Goal: Task Accomplishment & Management: Manage account settings

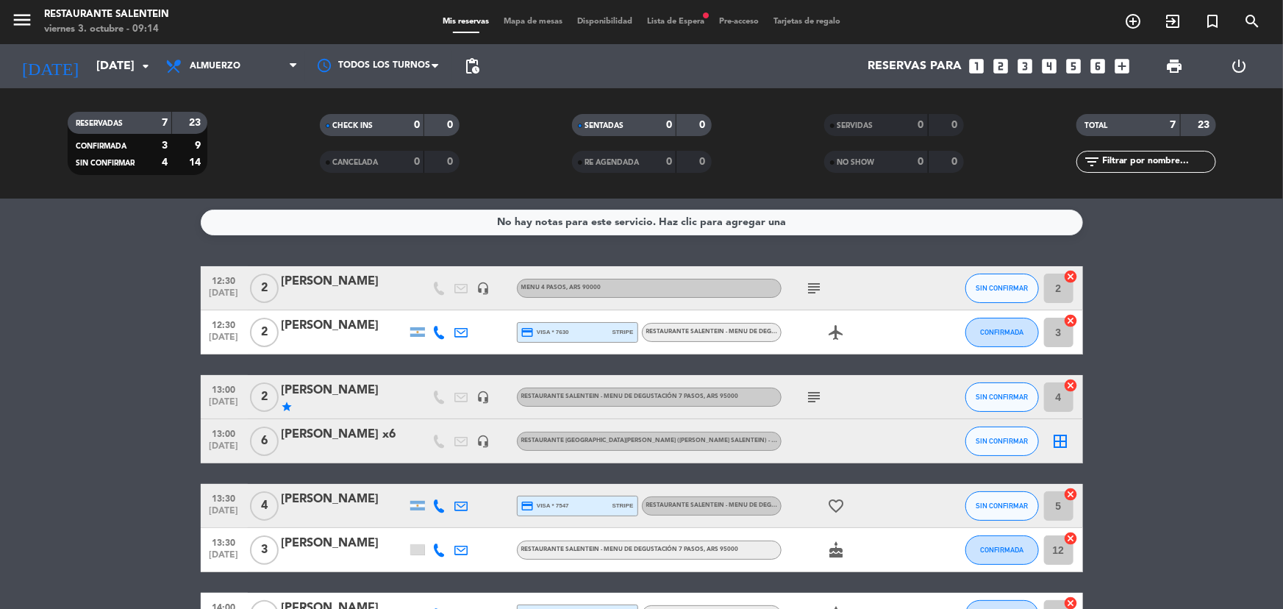
click at [41, 501] on bookings-row "12:30 [DATE] 2 [PERSON_NAME] headset_mic Menu 4 pasos , ARS 90000 subject SIN C…" at bounding box center [641, 451] width 1283 height 371
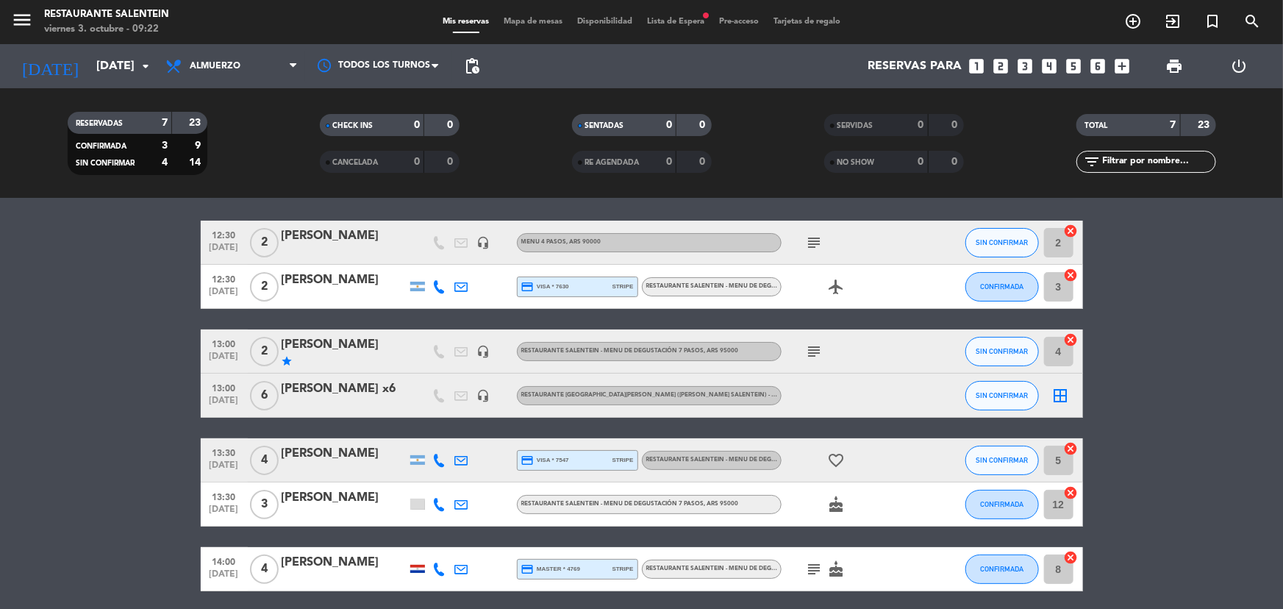
scroll to position [66, 0]
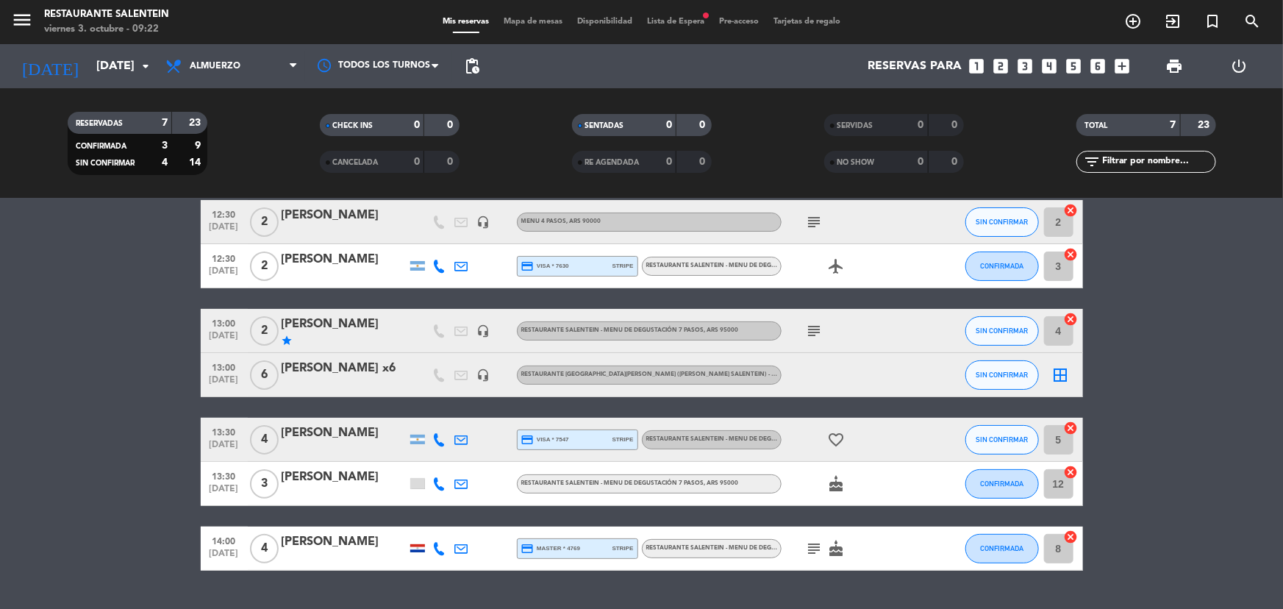
click at [1054, 375] on icon "border_all" at bounding box center [1061, 375] width 18 height 18
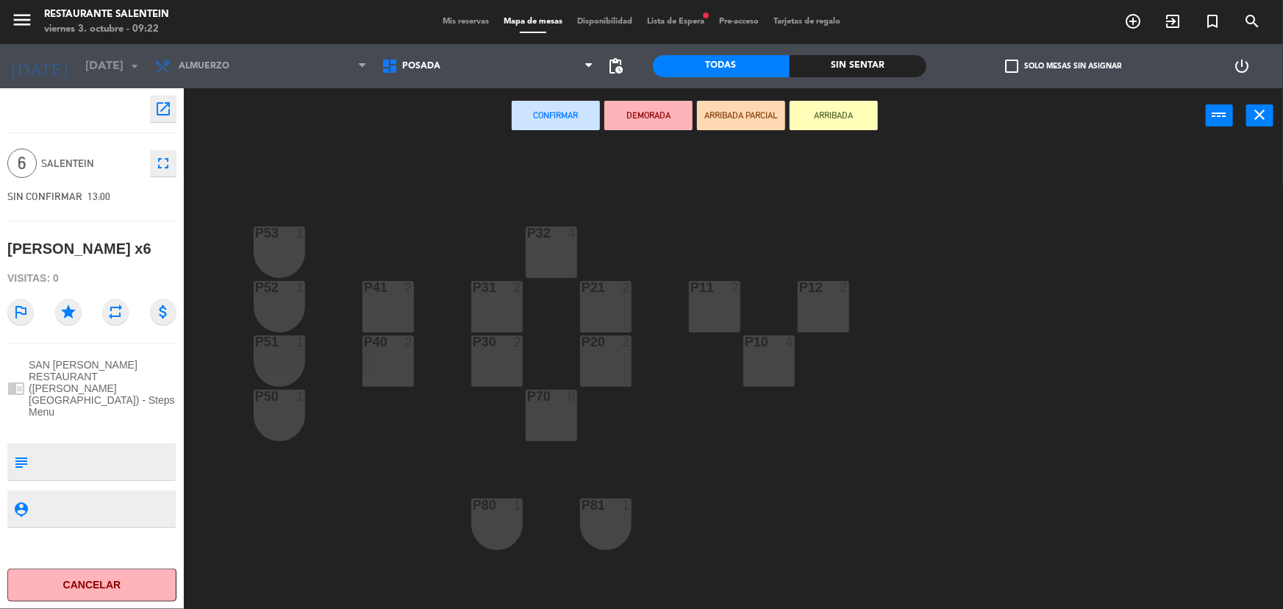
click at [550, 414] on div "P70 8" at bounding box center [551, 415] width 51 height 51
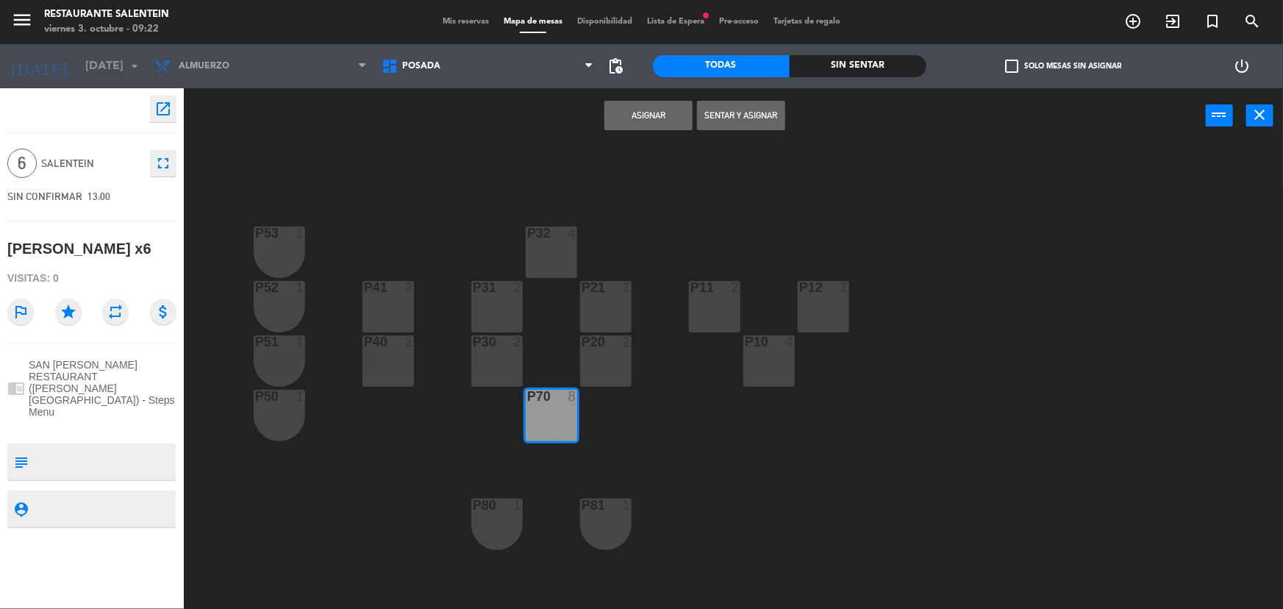
click at [623, 107] on button "Asignar" at bounding box center [648, 115] width 88 height 29
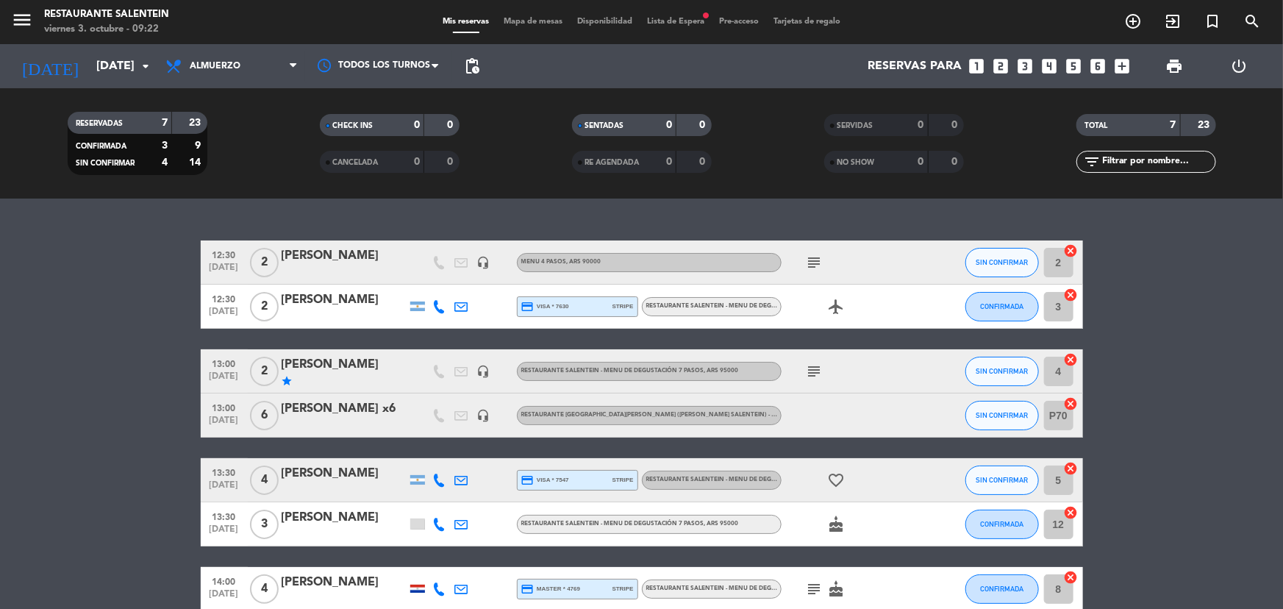
click at [686, 18] on span "Lista de Espera fiber_manual_record" at bounding box center [676, 22] width 72 height 8
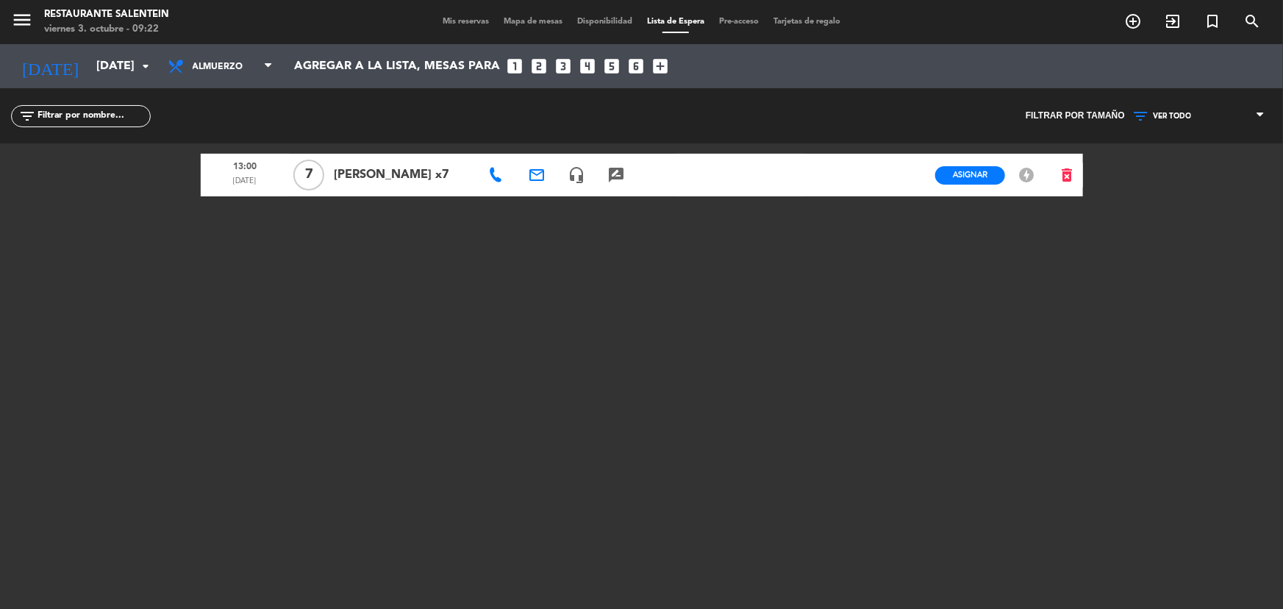
click at [467, 21] on span "Mis reservas" at bounding box center [465, 22] width 61 height 8
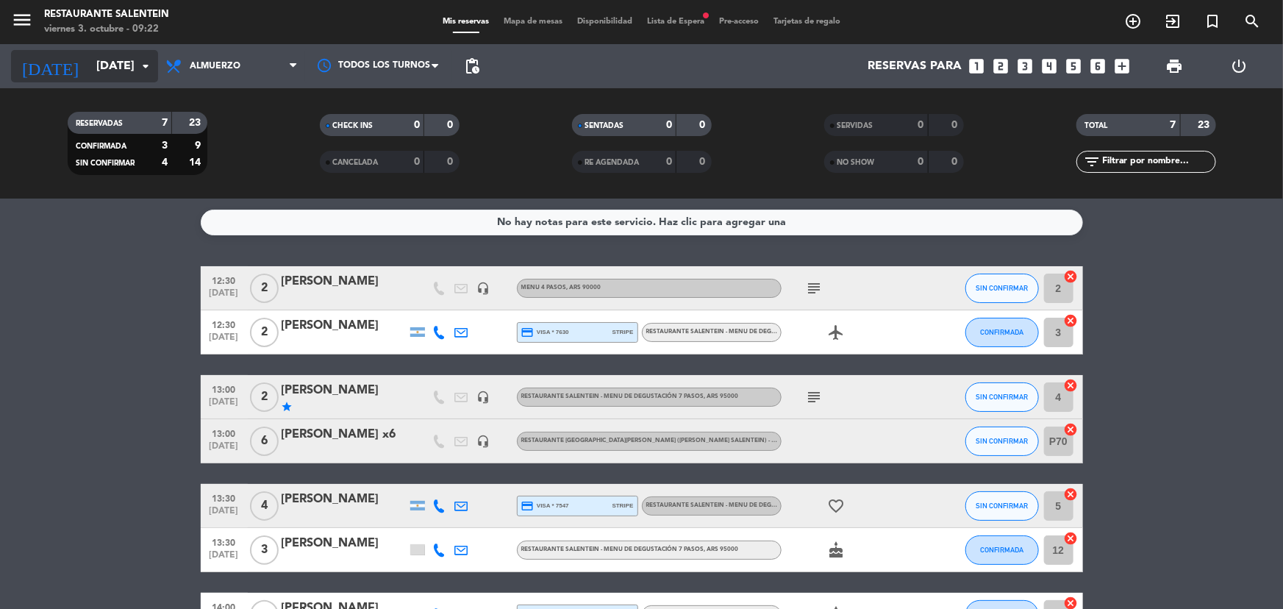
click at [89, 66] on input "[DATE]" at bounding box center [166, 66] width 155 height 29
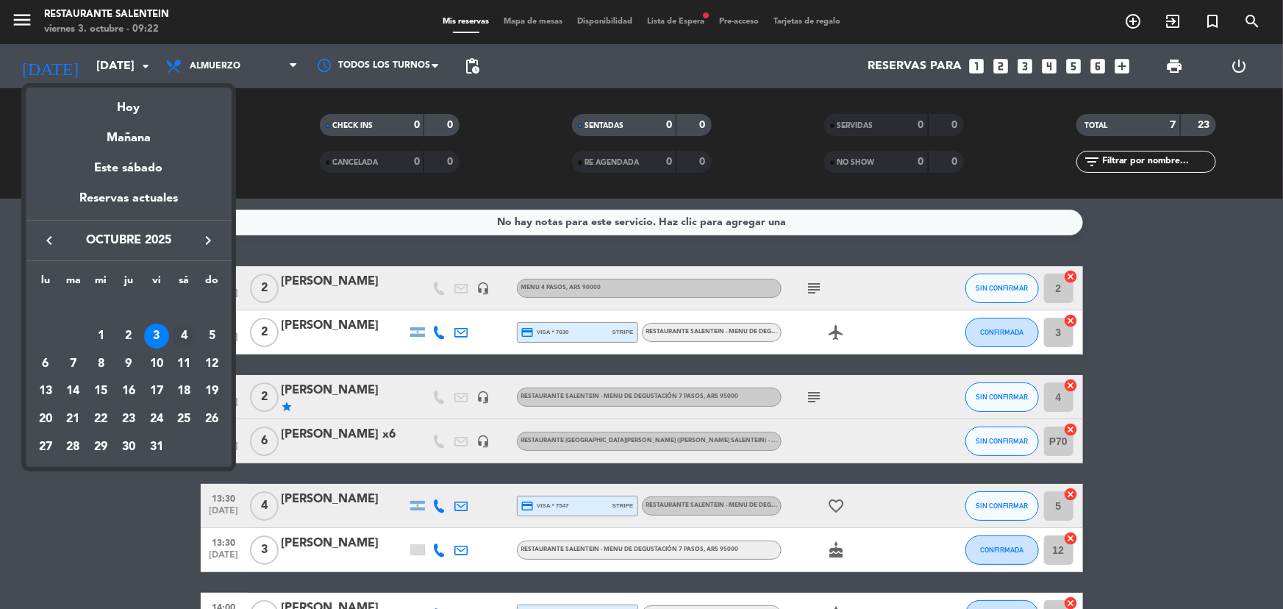
click at [179, 335] on div "4" at bounding box center [183, 336] width 25 height 25
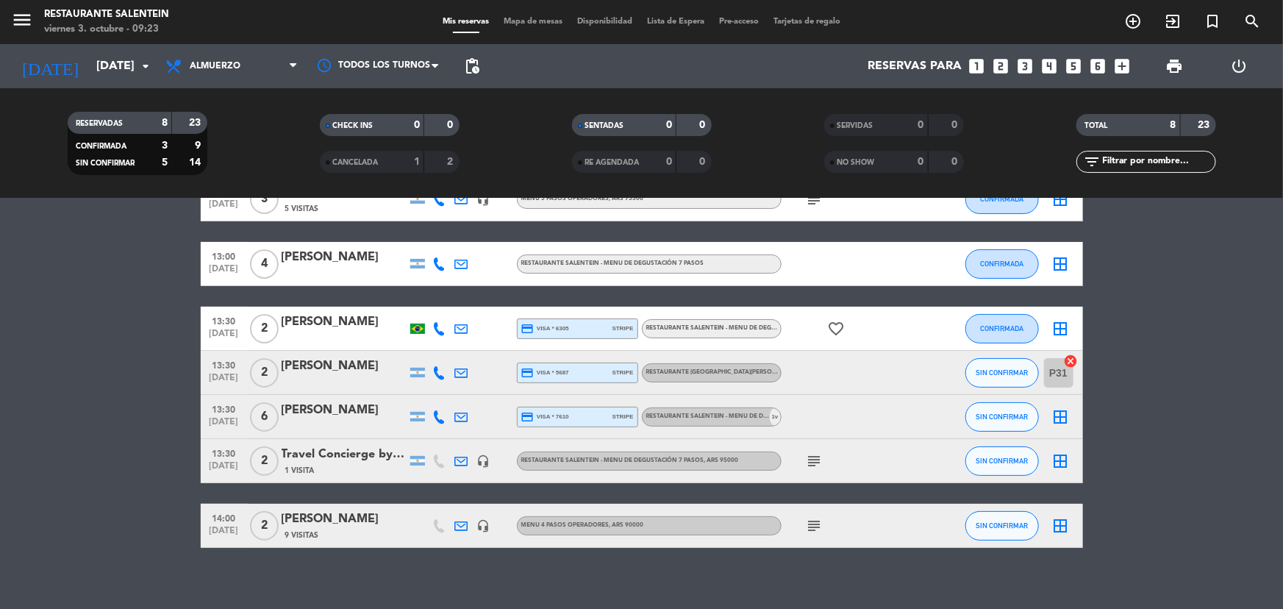
scroll to position [146, 0]
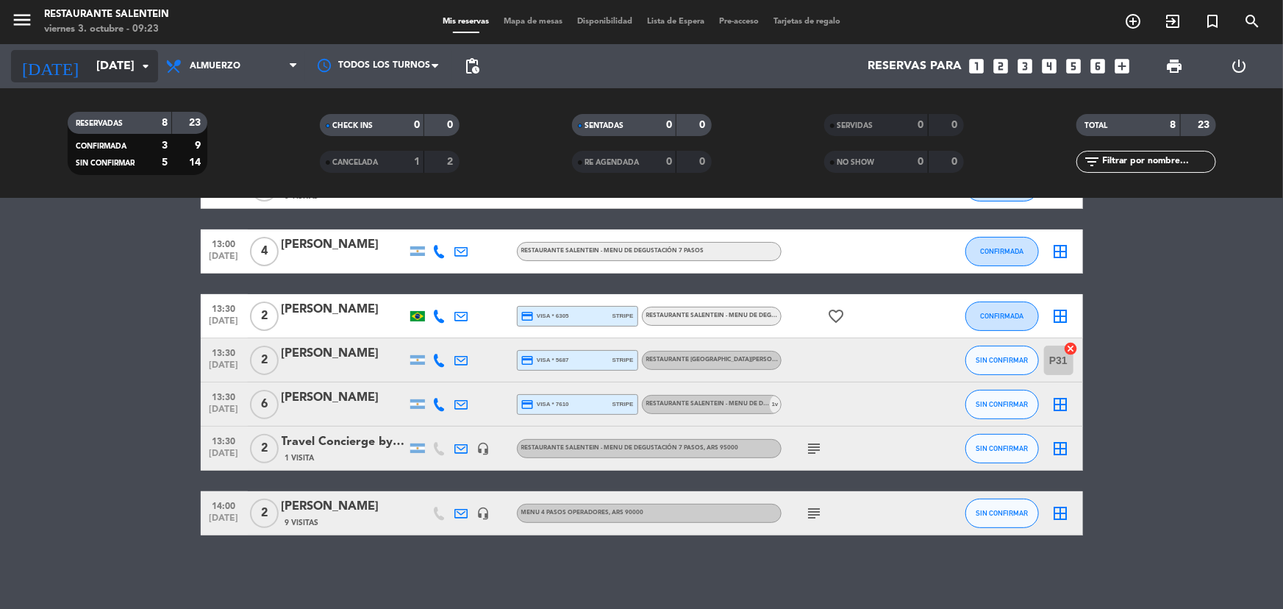
click at [96, 71] on input "[DATE]" at bounding box center [166, 66] width 155 height 29
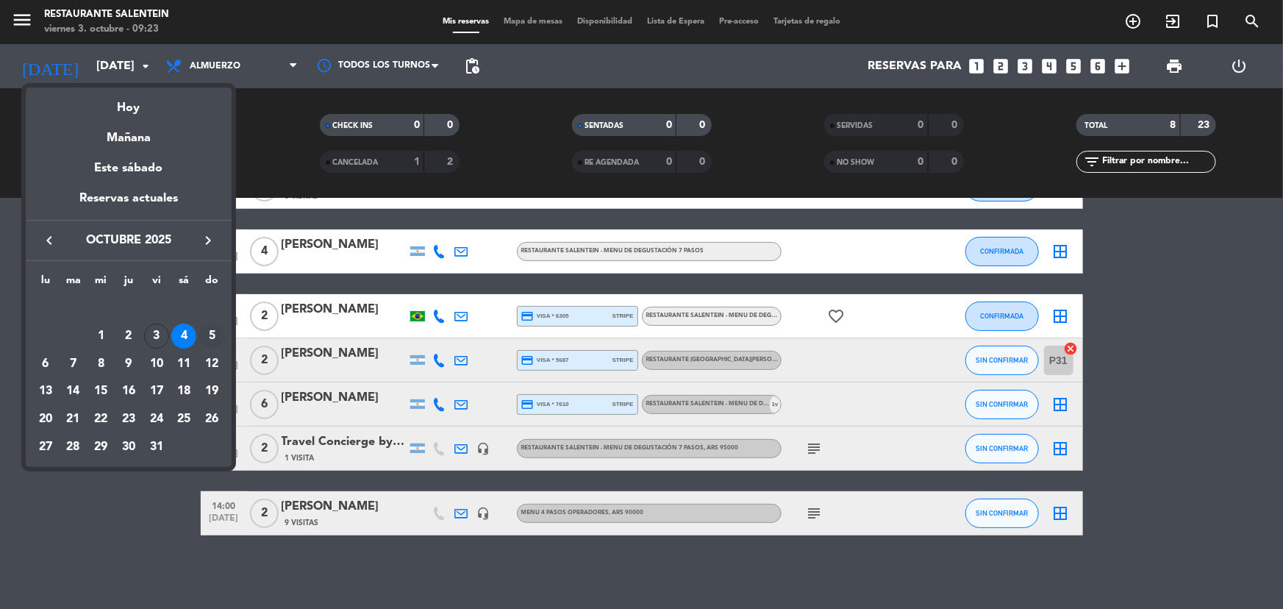
click at [207, 334] on div "5" at bounding box center [211, 336] width 25 height 25
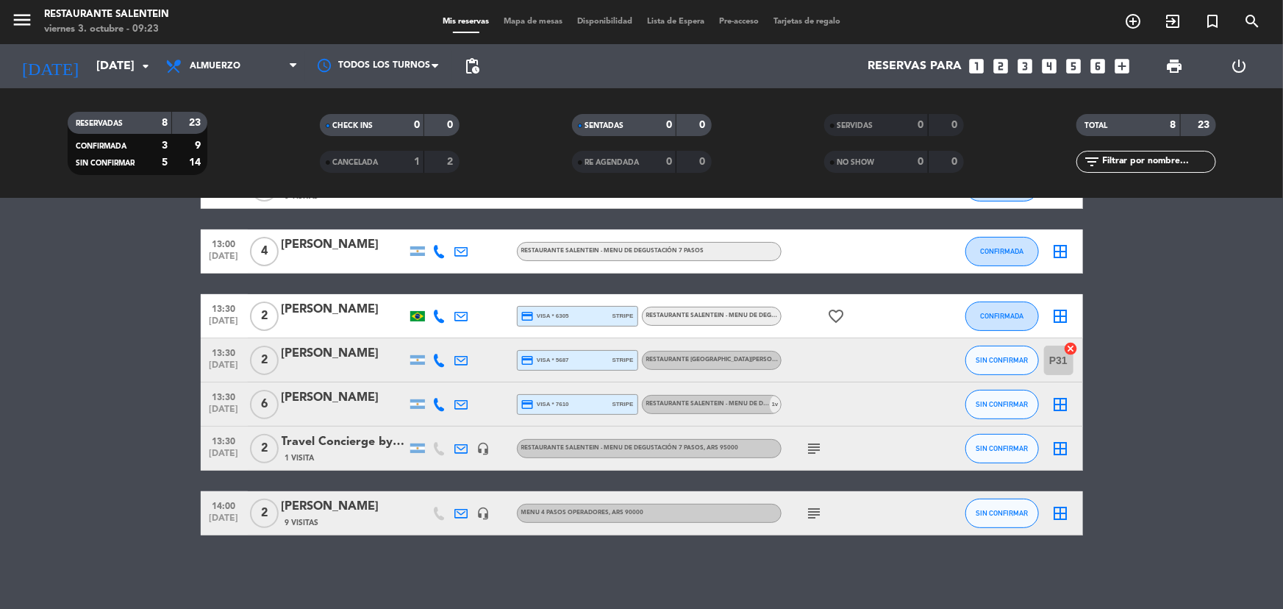
type input "[DATE]"
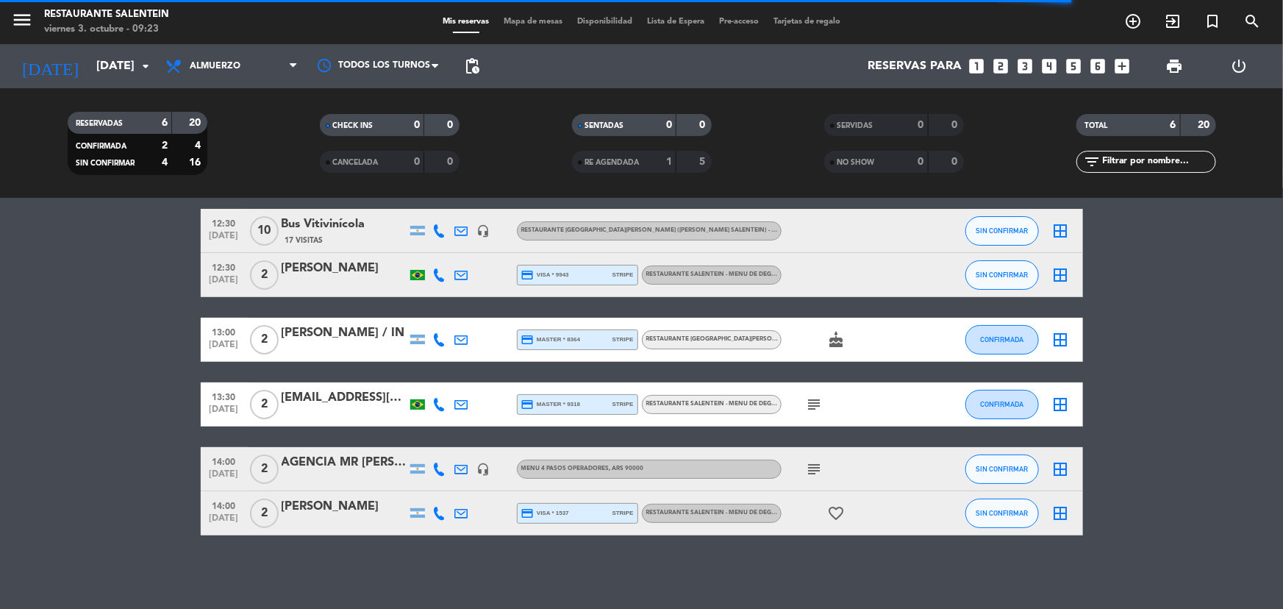
scroll to position [57, 0]
